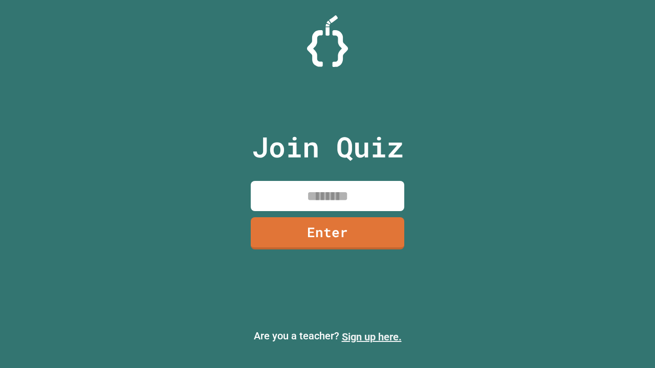
click at [371, 337] on link "Sign up here." at bounding box center [372, 337] width 60 height 12
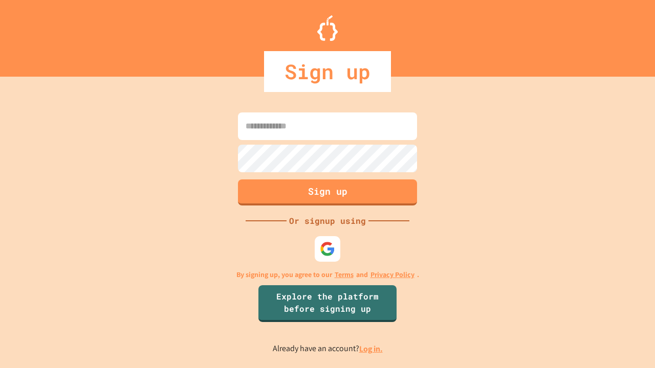
click at [371, 349] on link "Log in." at bounding box center [371, 349] width 24 height 11
